Goal: Check status: Check status

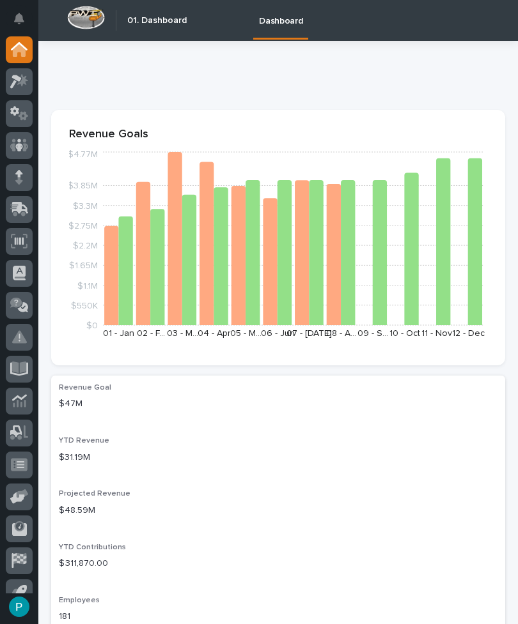
click at [26, 217] on div at bounding box center [19, 209] width 27 height 27
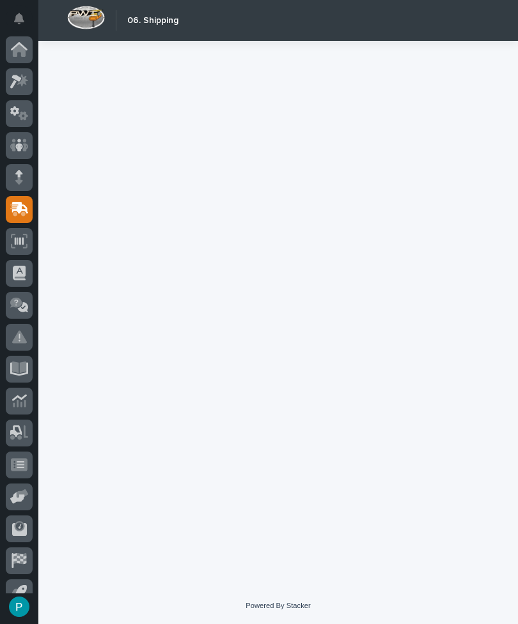
scroll to position [50, 0]
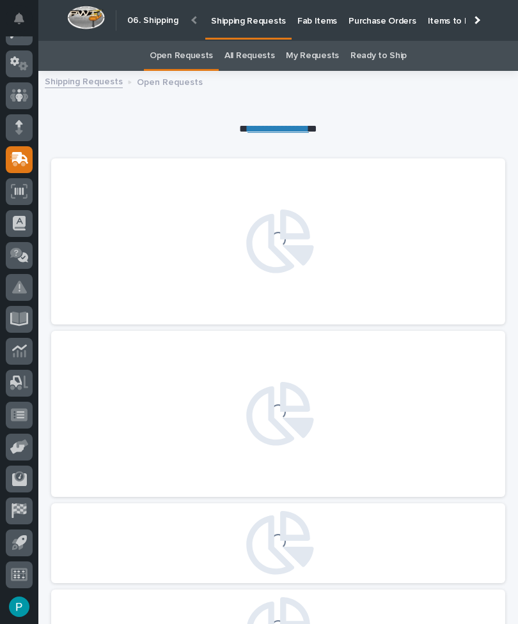
click at [317, 24] on p "Fab Items" at bounding box center [317, 13] width 40 height 27
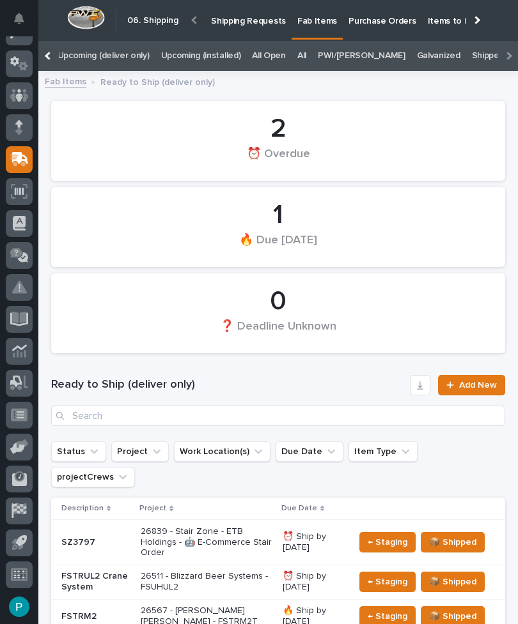
scroll to position [0, 318]
click at [298, 54] on link "All" at bounding box center [302, 56] width 9 height 30
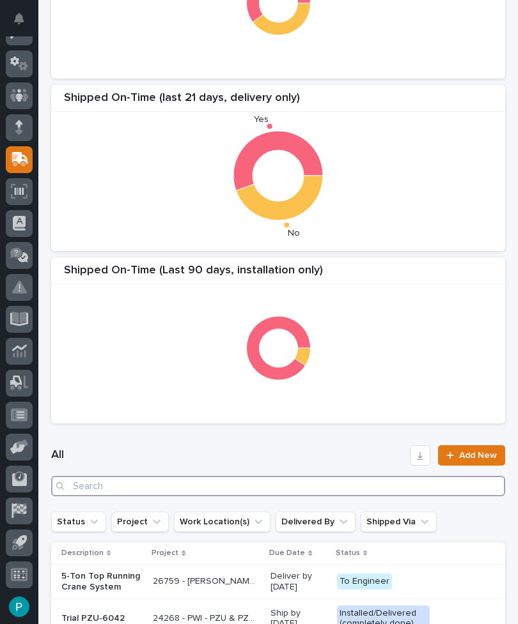
click at [166, 476] on input "Search" at bounding box center [278, 486] width 454 height 20
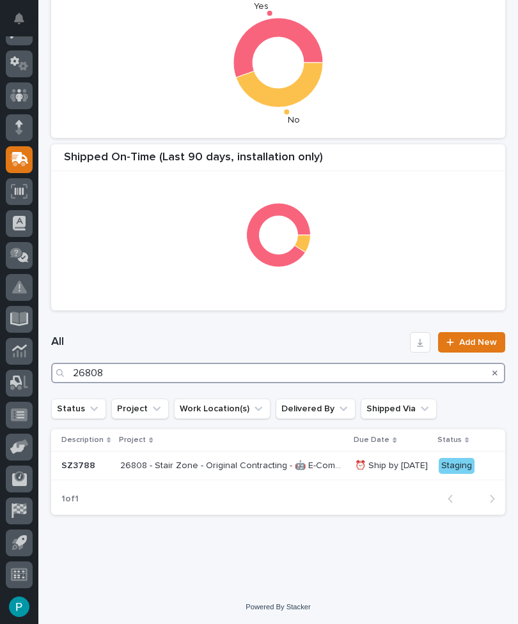
type input "26808"
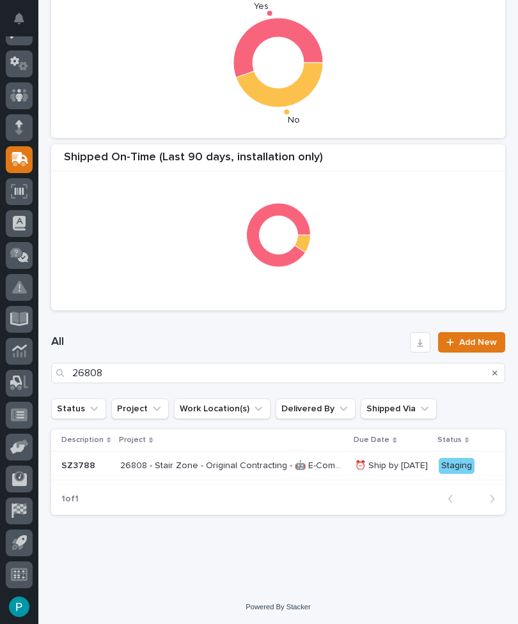
click at [220, 429] on div "Shipped On-Time (Last 90 Days, delivery only) Shipped On-Time (last 21 days, de…" at bounding box center [278, 151] width 454 height 748
click at [221, 467] on p "26808 - Stair Zone - Original Contracting - 🤖 E-Commerce Stair Order" at bounding box center [233, 464] width 226 height 13
